Goal: Transaction & Acquisition: Download file/media

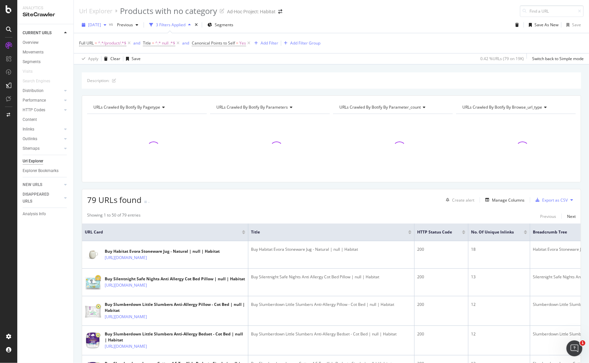
click at [101, 24] on span "[DATE]" at bounding box center [94, 25] width 13 height 6
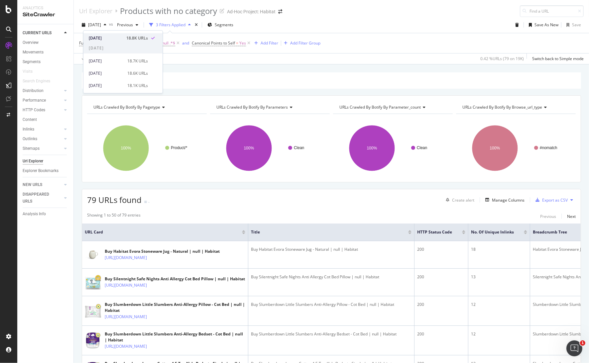
click at [115, 39] on div "[DATE]" at bounding box center [106, 38] width 34 height 6
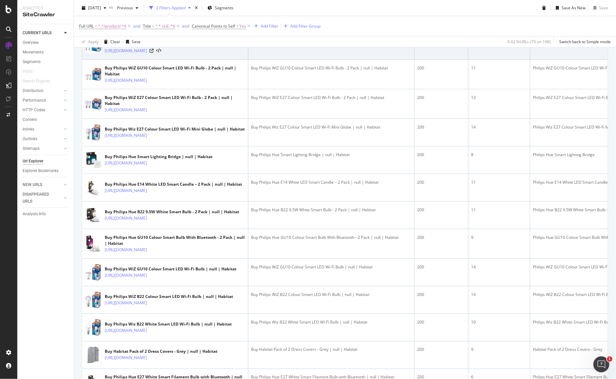
scroll to position [628, 0]
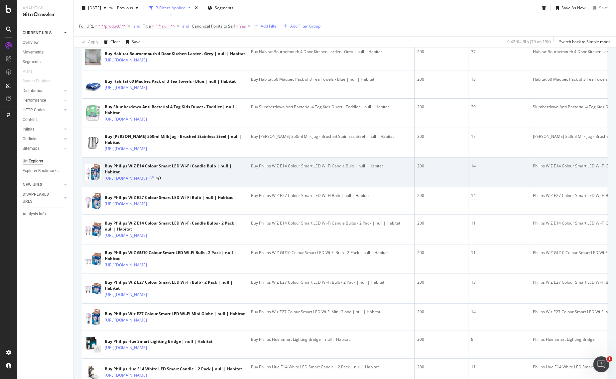
click at [154, 181] on icon at bounding box center [152, 179] width 4 height 4
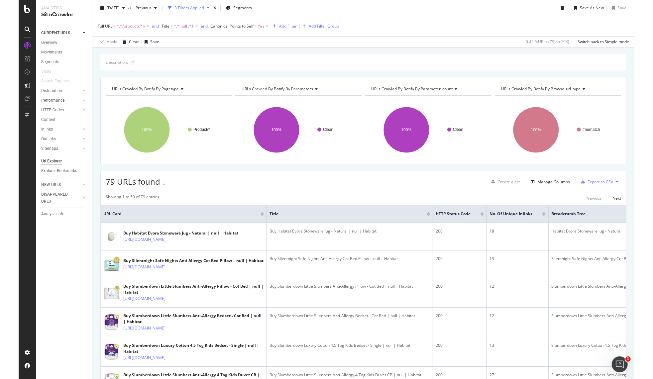
scroll to position [0, 0]
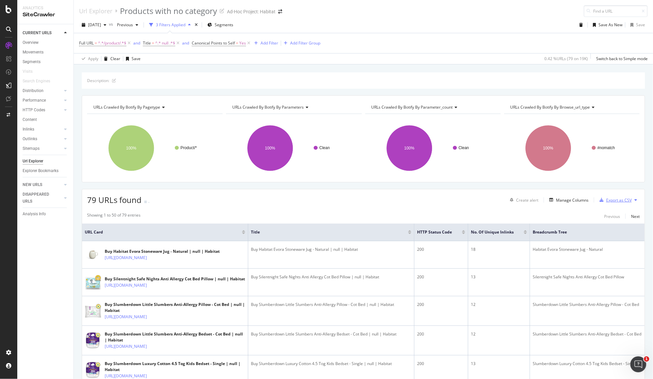
click at [608, 202] on div "Export as CSV" at bounding box center [620, 201] width 26 height 6
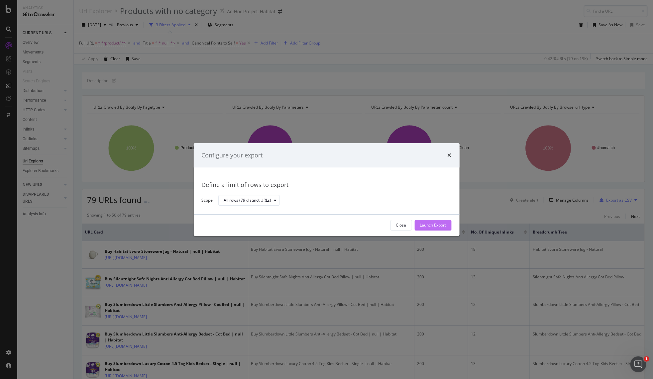
click at [439, 225] on div "Launch Export" at bounding box center [433, 226] width 26 height 6
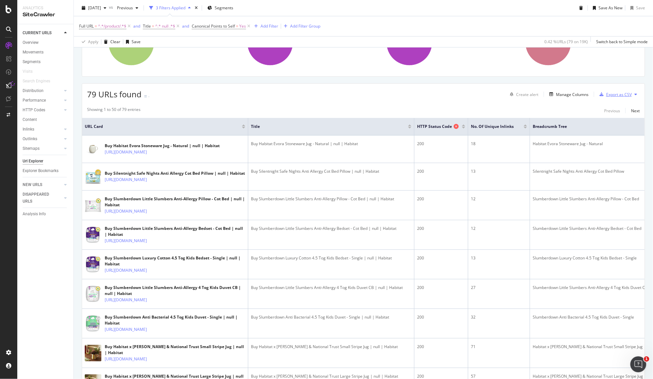
scroll to position [111, 0]
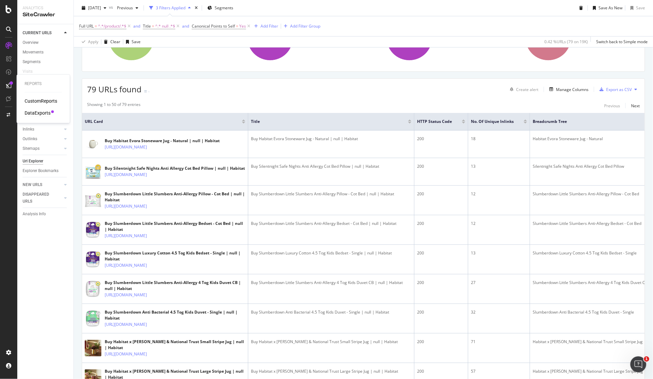
click at [38, 113] on div "DataExports" at bounding box center [38, 113] width 26 height 7
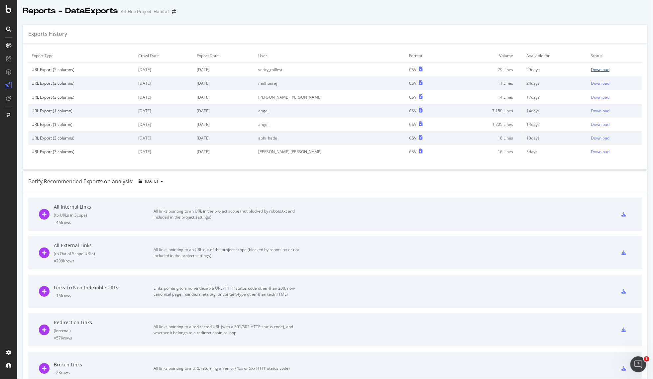
click at [591, 70] on div "Download" at bounding box center [600, 70] width 19 height 6
